Goal: Task Accomplishment & Management: Complete application form

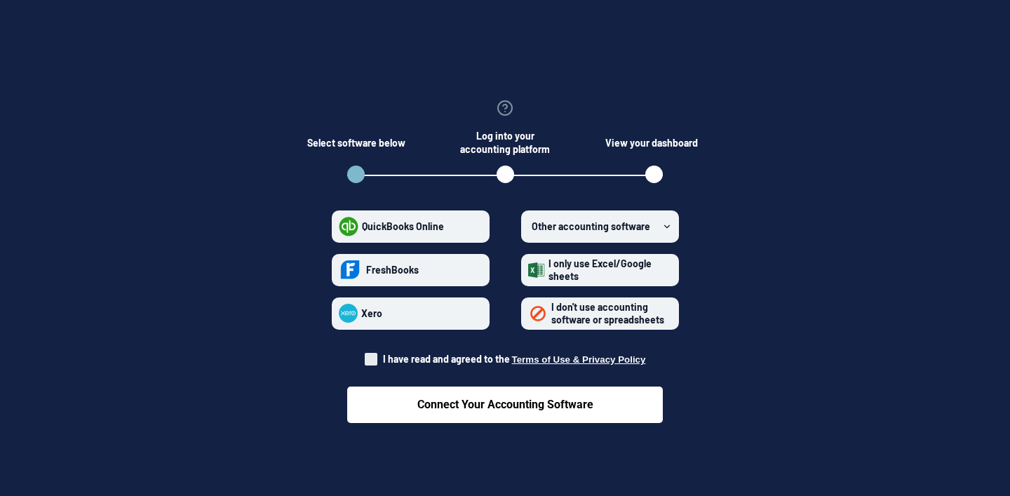
click at [593, 317] on span "I don't use accounting software or spreadsheets" at bounding box center [607, 313] width 113 height 25
click at [529, 313] on spreadsheets "I don't use accounting software or spreadsheets" at bounding box center [528, 313] width 1 height 1
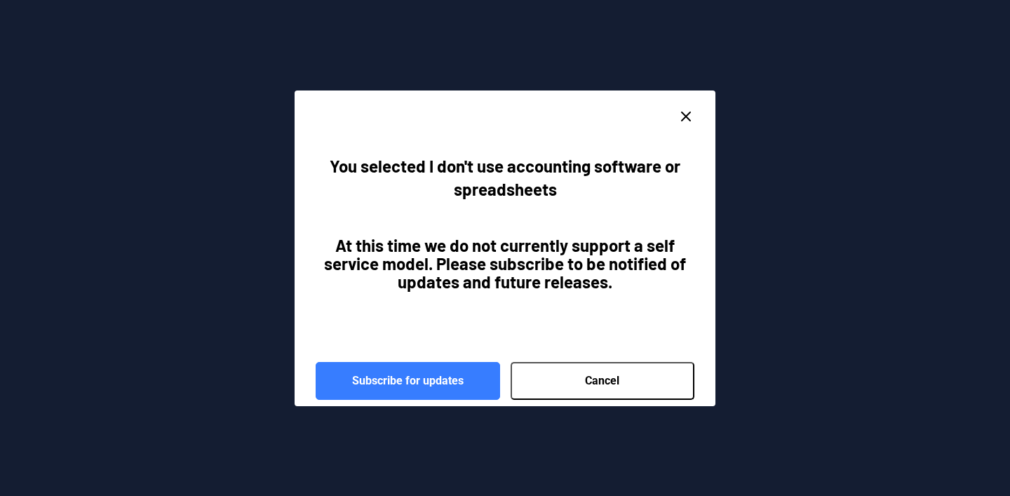
click at [569, 379] on button "Cancel" at bounding box center [602, 381] width 184 height 38
radio spreadsheets "false"
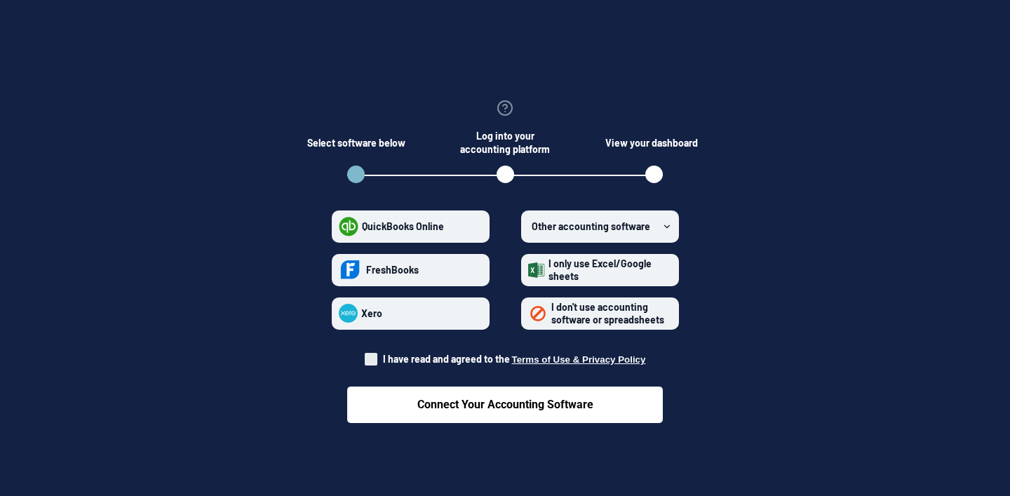
click at [374, 356] on span at bounding box center [371, 359] width 13 height 13
click at [365, 356] on input "I have read and agreed to the Terms of Use & Privacy Policy" at bounding box center [365, 355] width 1 height 1
checkbox input "true"
